Goal: Check status: Check status

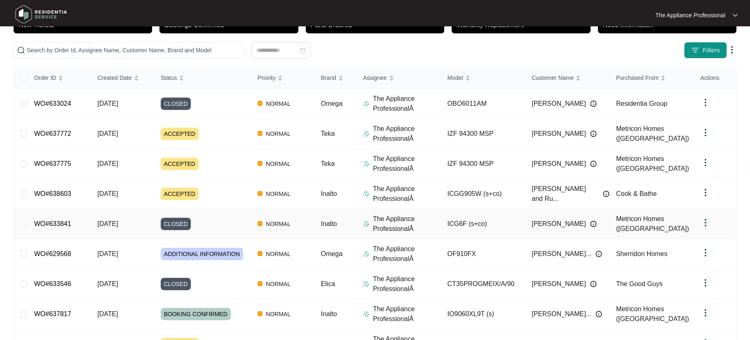
scroll to position [157, 0]
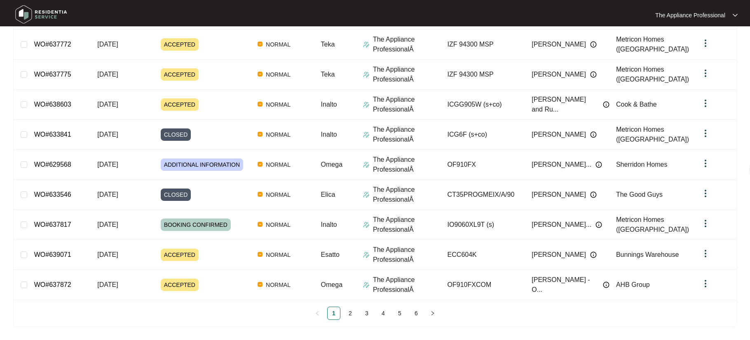
click at [349, 302] on div "Order ID Created Date Status Priority Brand Assignee Model Customer Name Purcha…" at bounding box center [375, 149] width 722 height 342
click at [350, 313] on link "2" at bounding box center [350, 313] width 12 height 12
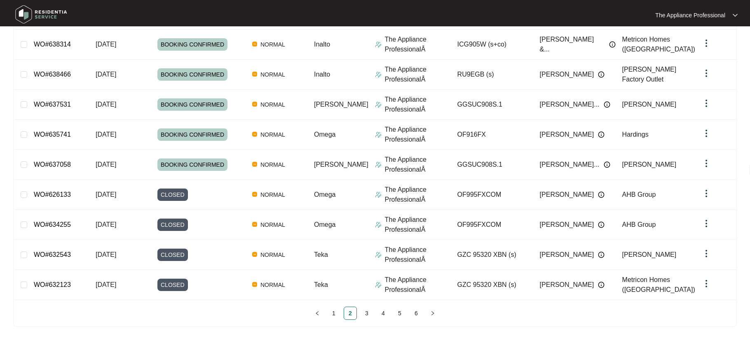
drag, startPoint x: 331, startPoint y: 314, endPoint x: 331, endPoint y: 304, distance: 9.9
click at [331, 314] on link "1" at bounding box center [334, 313] width 12 height 12
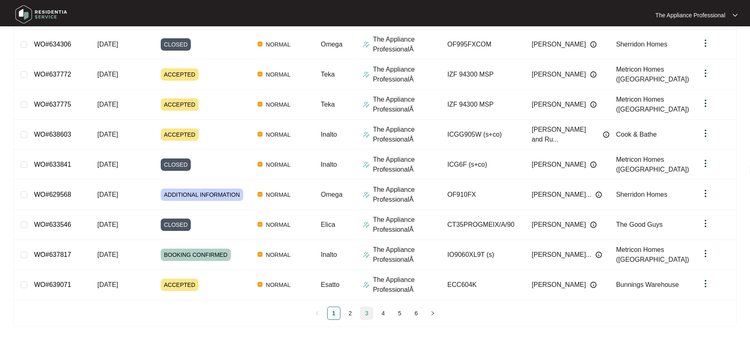
click at [366, 314] on link "3" at bounding box center [367, 313] width 12 height 12
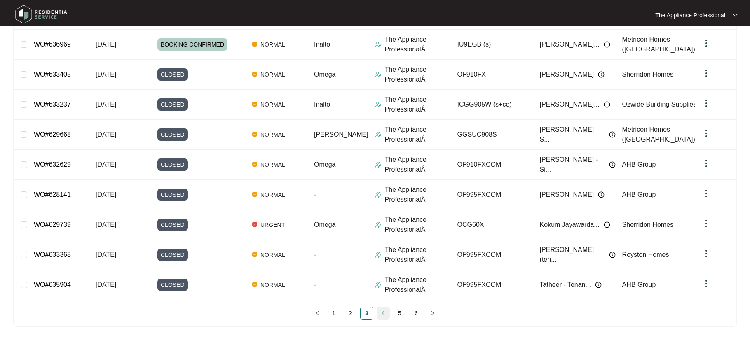
click at [382, 316] on link "4" at bounding box center [383, 313] width 12 height 12
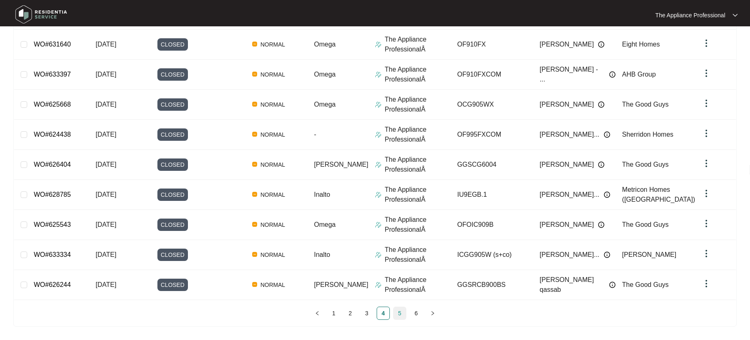
click at [400, 314] on link "5" at bounding box center [400, 313] width 12 height 12
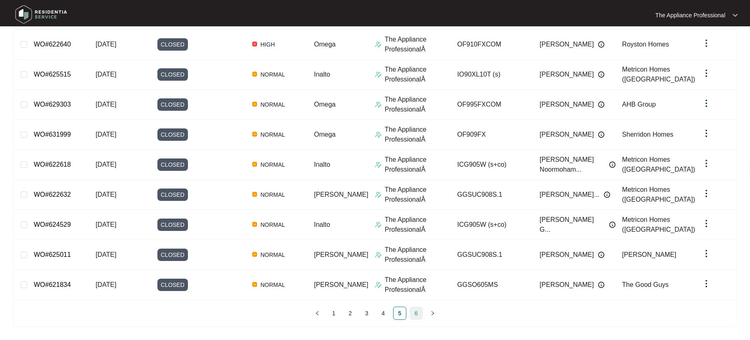
click at [411, 312] on link "6" at bounding box center [416, 313] width 12 height 12
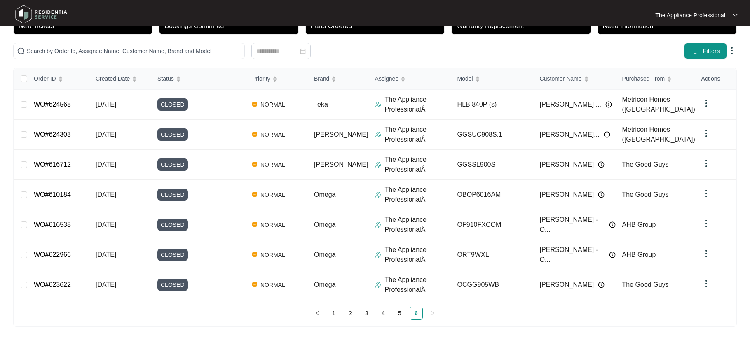
scroll to position [67, 0]
click at [325, 314] on ul "1 2 3 4 5 6" at bounding box center [375, 313] width 722 height 13
click at [331, 314] on link "1" at bounding box center [334, 313] width 12 height 12
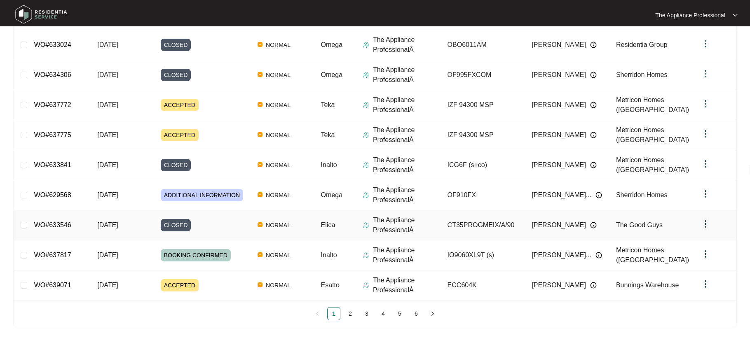
scroll to position [157, 0]
